Goal: Task Accomplishment & Management: Use online tool/utility

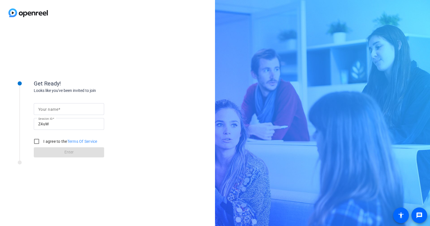
click at [53, 106] on div "Your name" at bounding box center [68, 109] width 61 height 12
type input "[PERSON_NAME]"
click at [129, 87] on div "Get Ready!" at bounding box center [90, 83] width 113 height 8
click at [50, 138] on div "I agree to the Terms Of Service" at bounding box center [64, 141] width 66 height 11
click at [50, 142] on label "I agree to the Terms Of Service" at bounding box center [69, 142] width 55 height 6
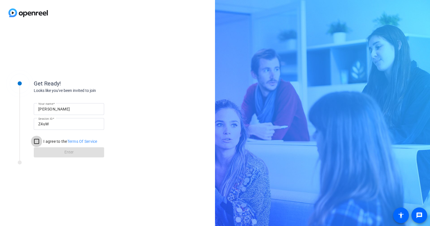
click at [42, 142] on input "I agree to the Terms Of Service" at bounding box center [36, 141] width 11 height 11
checkbox input "true"
click at [53, 152] on span at bounding box center [69, 153] width 70 height 14
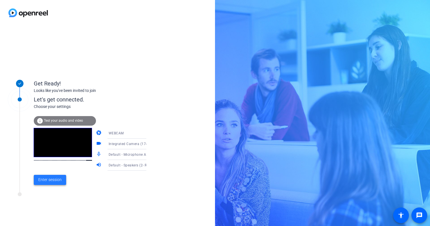
click at [54, 177] on span "Enter session" at bounding box center [49, 180] width 23 height 6
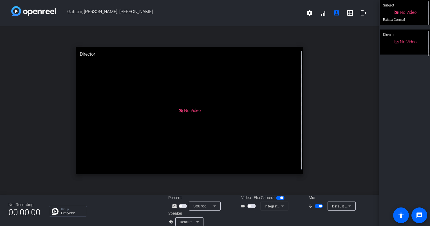
click at [249, 206] on span "button" at bounding box center [251, 206] width 8 height 4
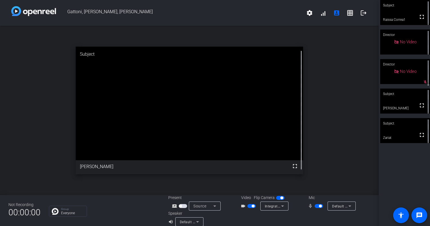
click at [319, 206] on span "button" at bounding box center [320, 206] width 3 height 3
click at [248, 205] on span "button" at bounding box center [251, 206] width 8 height 4
click at [316, 206] on span "button" at bounding box center [319, 206] width 8 height 4
click at [250, 204] on span "button" at bounding box center [251, 206] width 8 height 4
click at [252, 206] on span "button" at bounding box center [253, 206] width 3 height 3
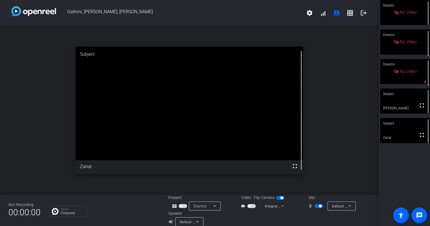
click at [251, 206] on span "button" at bounding box center [251, 206] width 8 height 4
click at [316, 206] on span "button" at bounding box center [319, 206] width 8 height 4
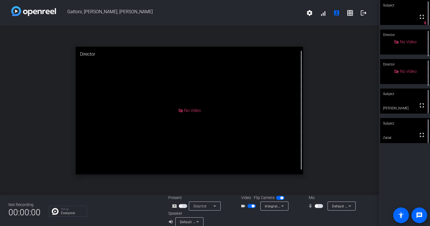
click at [317, 206] on span "button" at bounding box center [319, 206] width 8 height 4
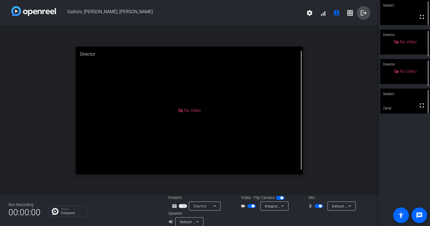
click at [360, 12] on mat-icon "logout" at bounding box center [363, 13] width 7 height 7
